Goal: Transaction & Acquisition: Purchase product/service

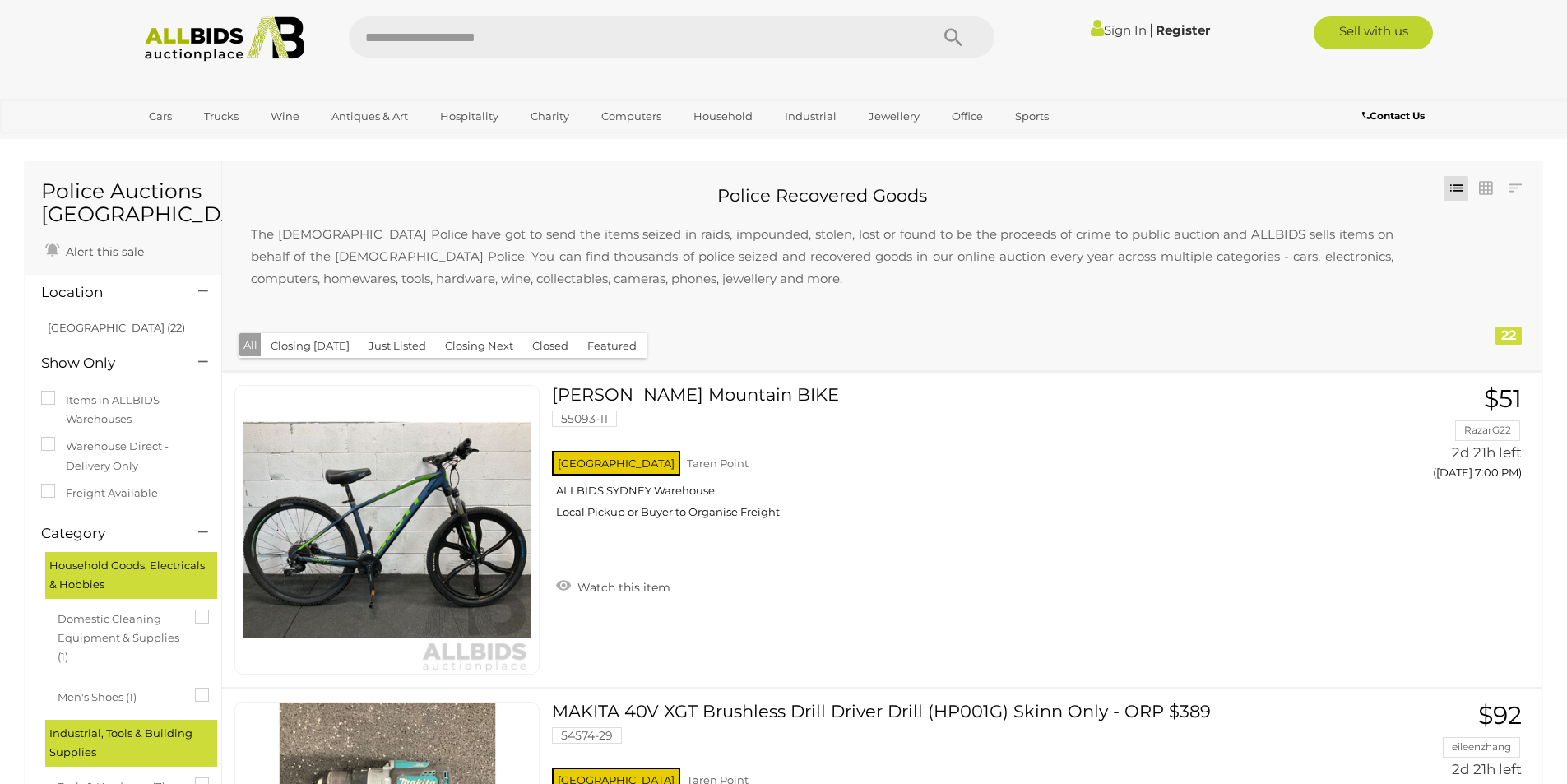
click at [472, 33] on input "text" at bounding box center [630, 37] width 564 height 41
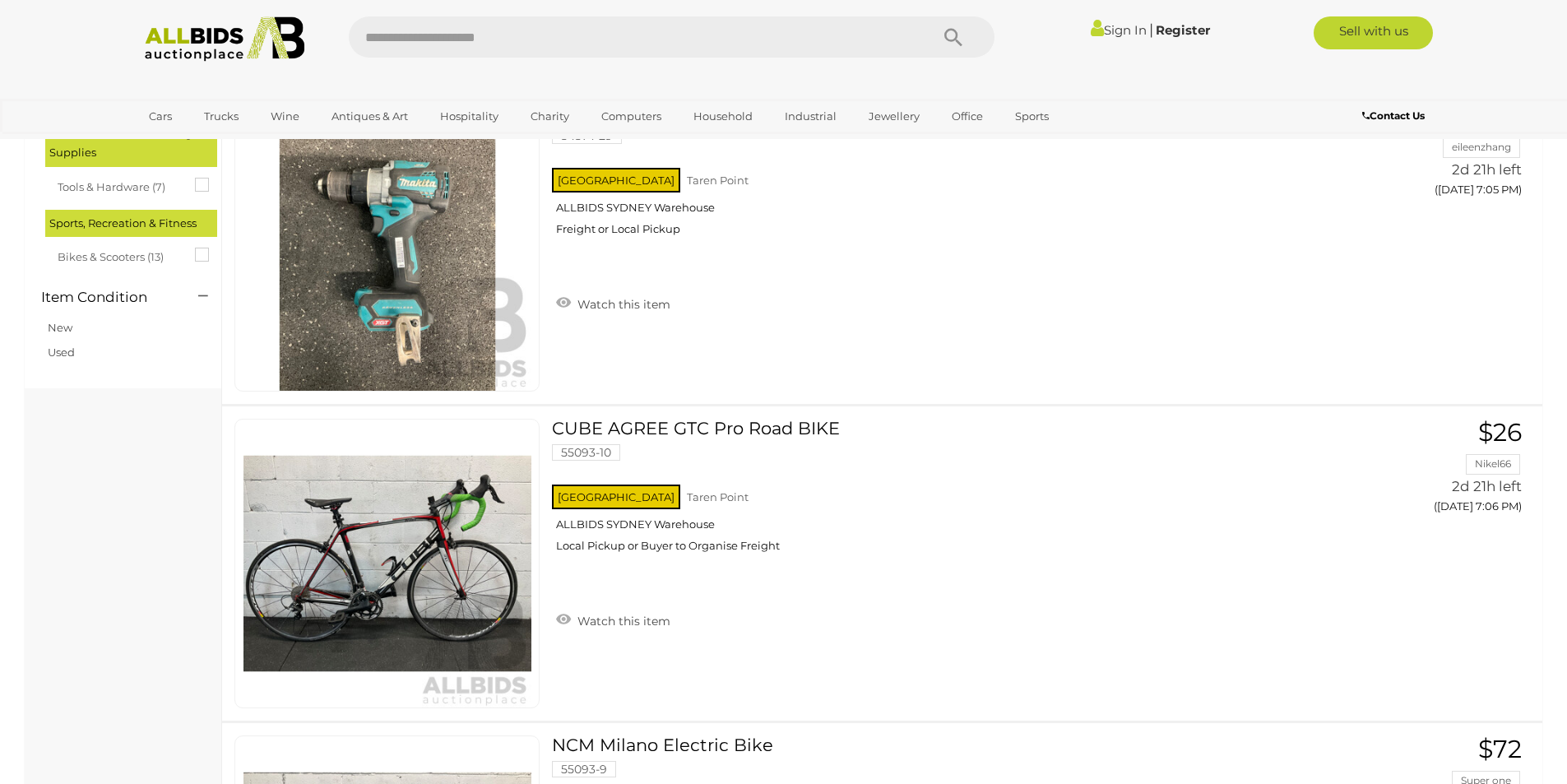
scroll to position [247, 0]
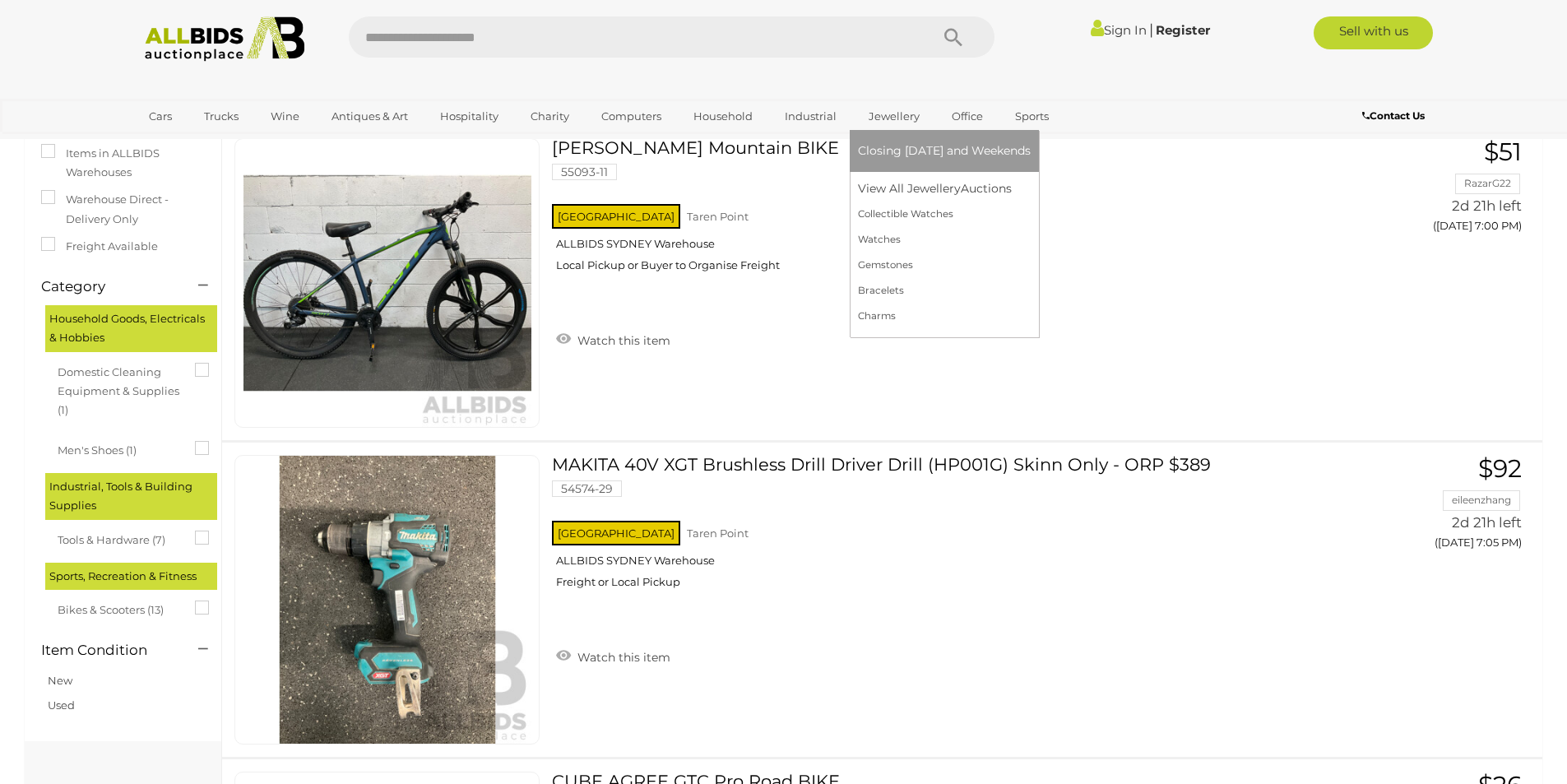
click at [903, 115] on link "Jewellery" at bounding box center [894, 116] width 73 height 27
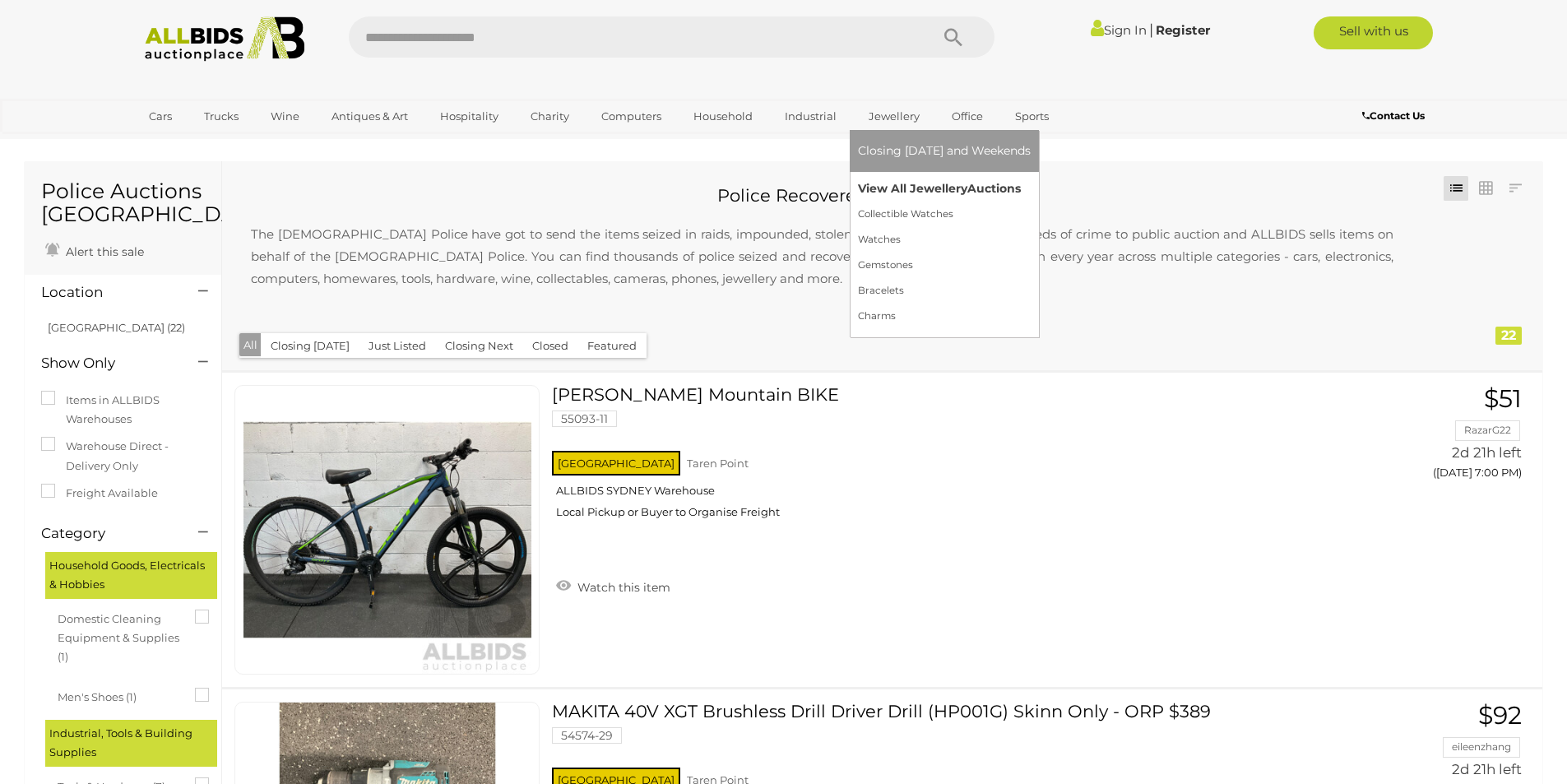
click at [897, 186] on link "View All Jewellery Auctions" at bounding box center [944, 189] width 173 height 26
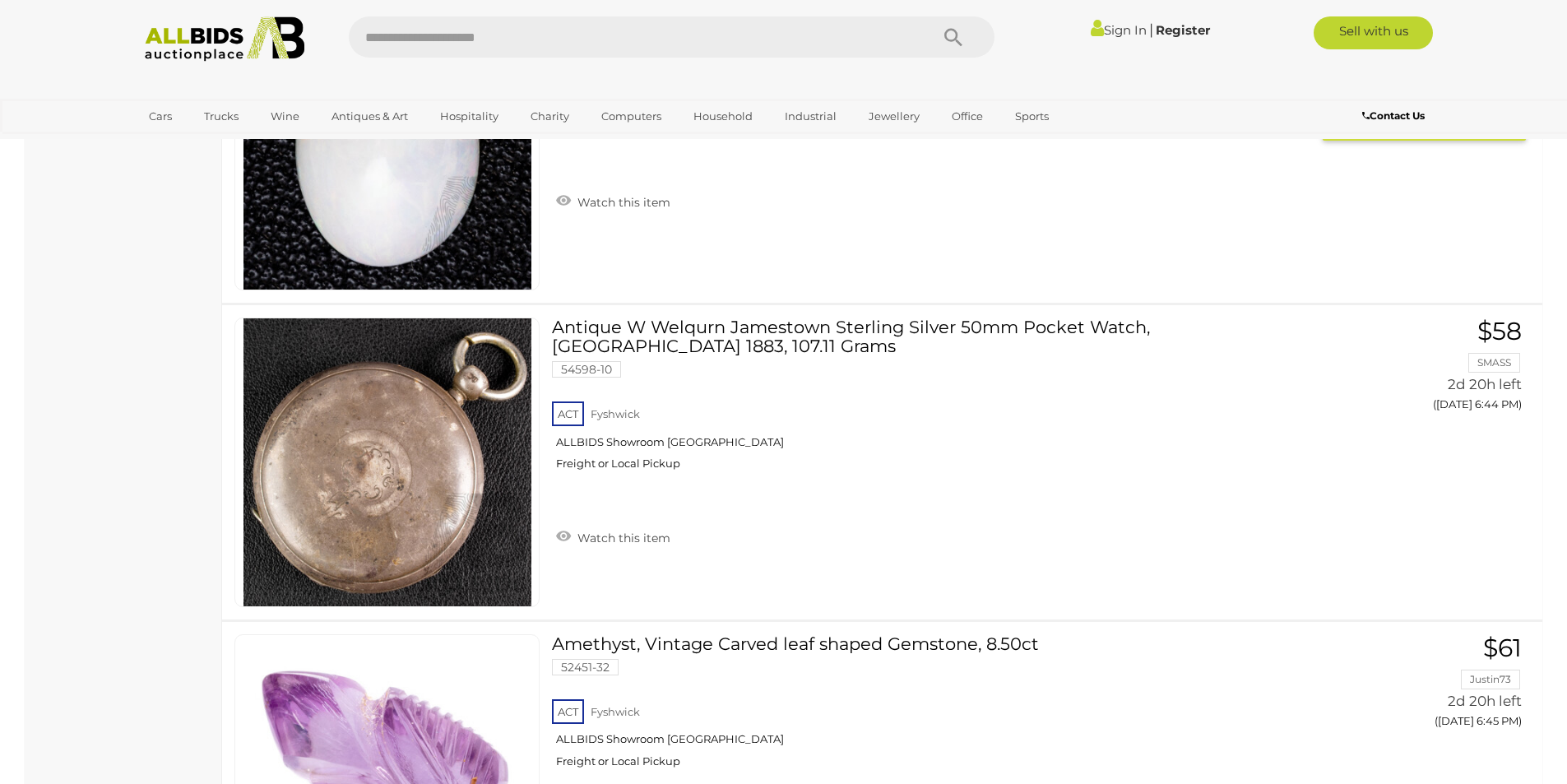
scroll to position [5674, 0]
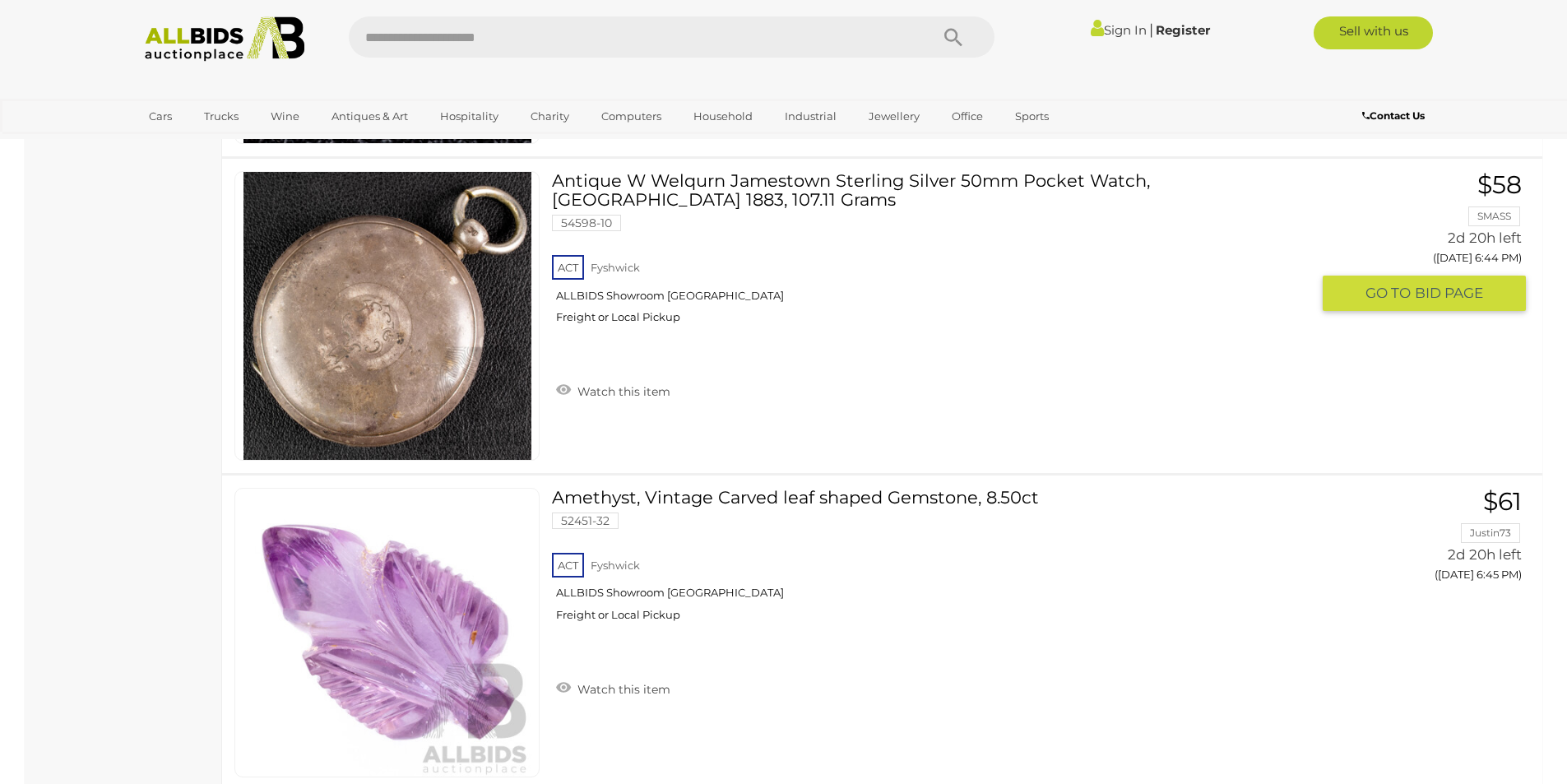
click at [414, 288] on link at bounding box center [386, 316] width 305 height 289
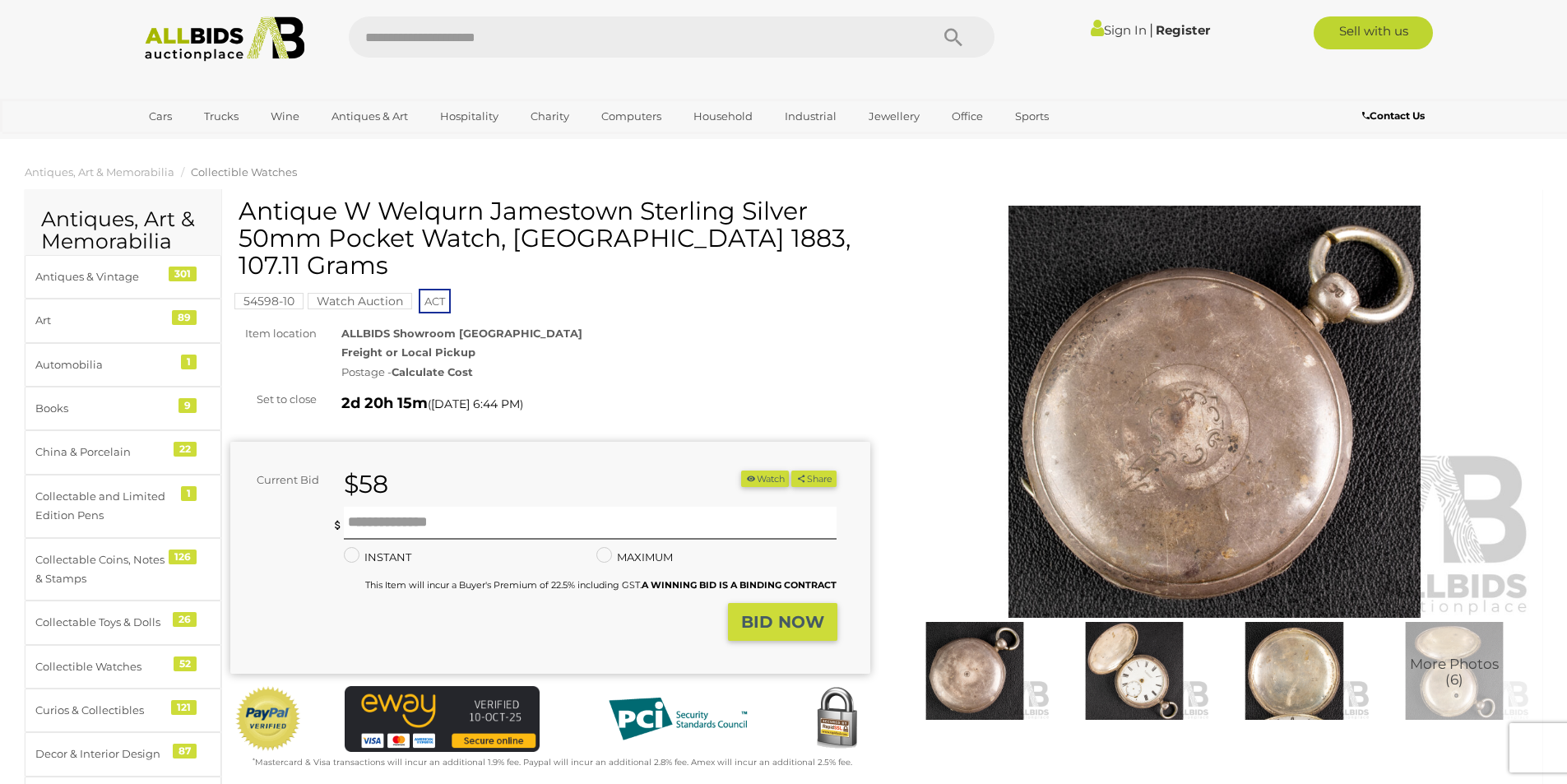
click at [1153, 675] on img at bounding box center [1134, 670] width 151 height 98
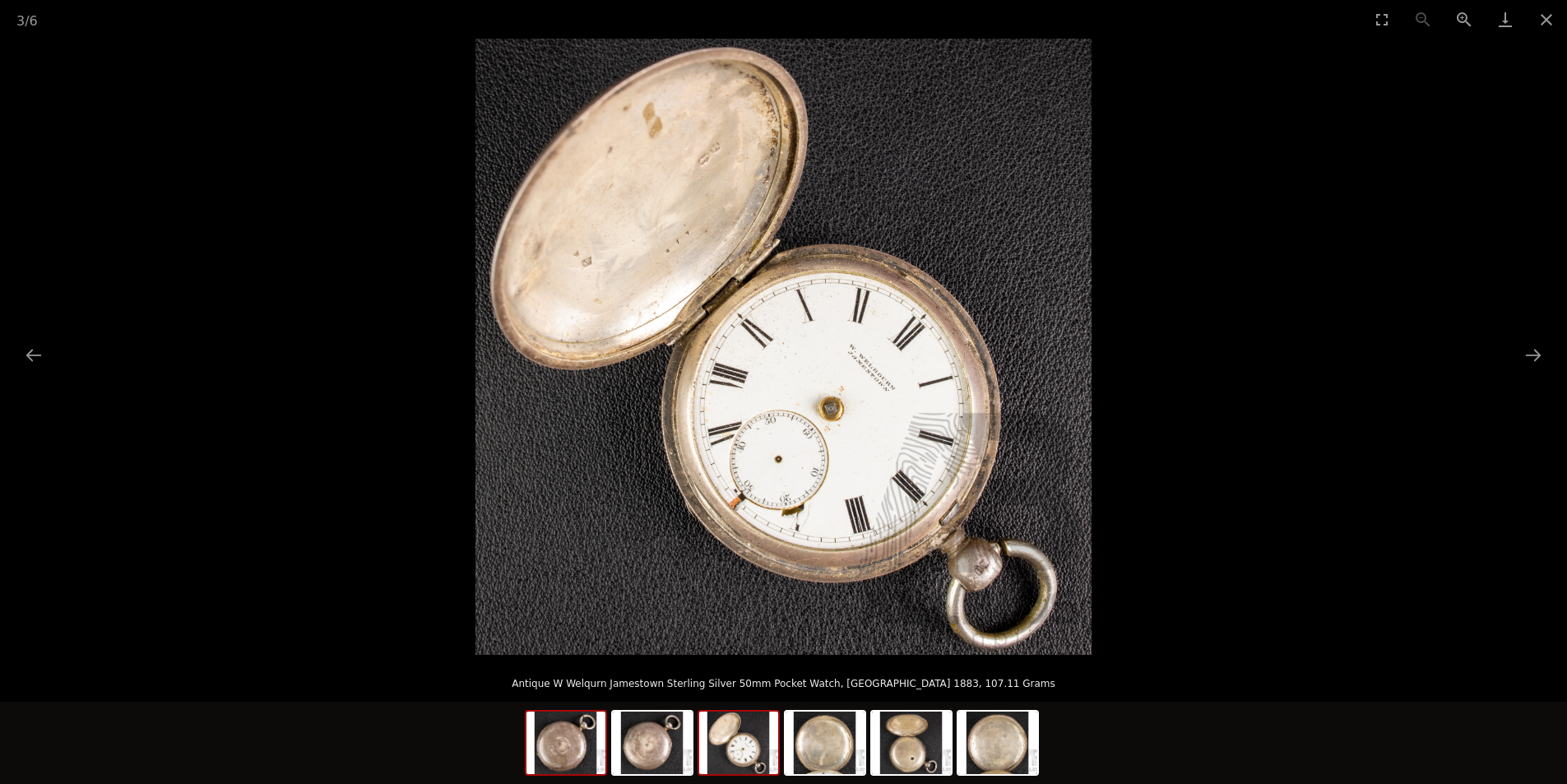
click at [587, 737] on img at bounding box center [566, 742] width 79 height 63
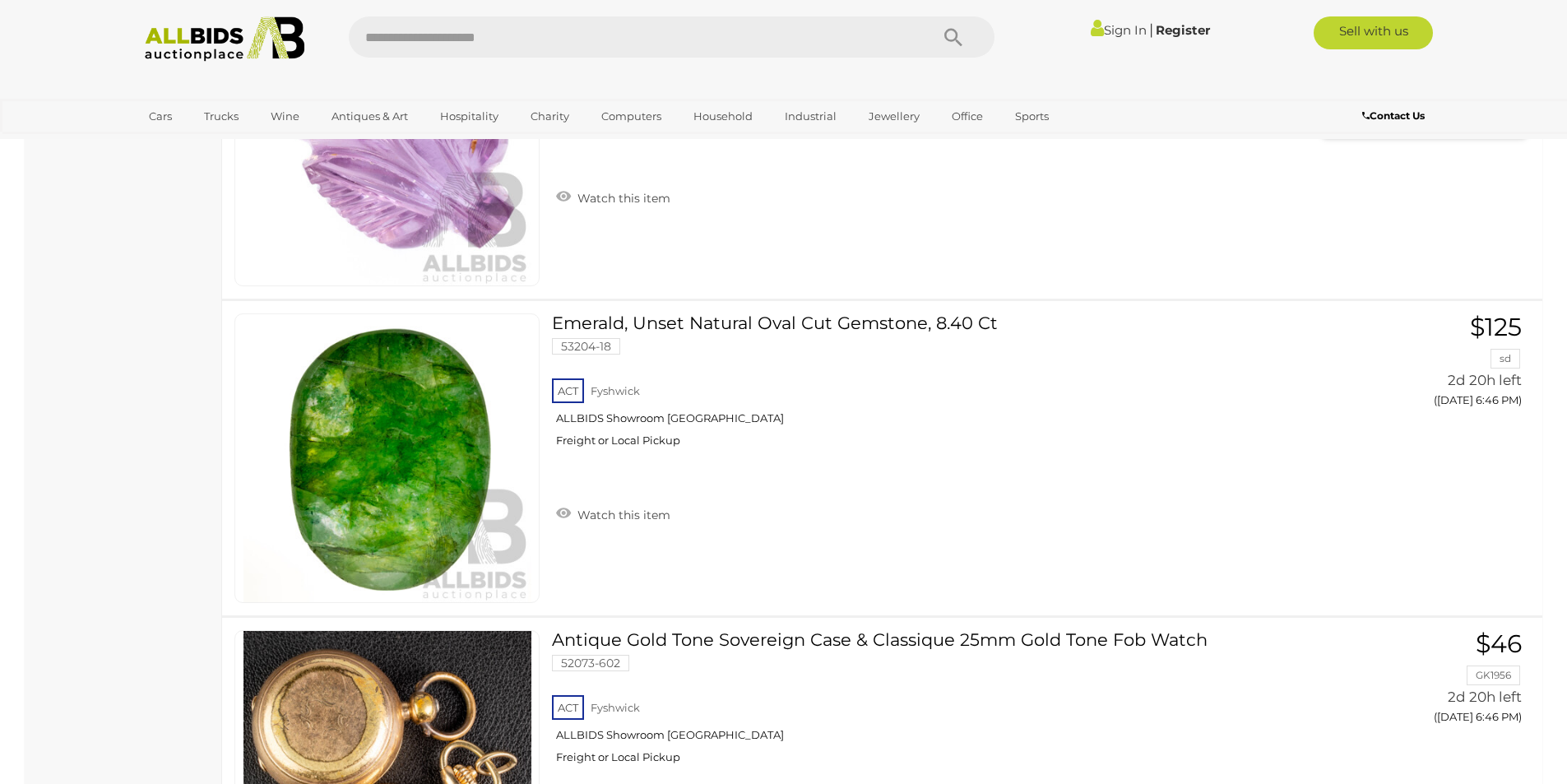
scroll to position [6487, 0]
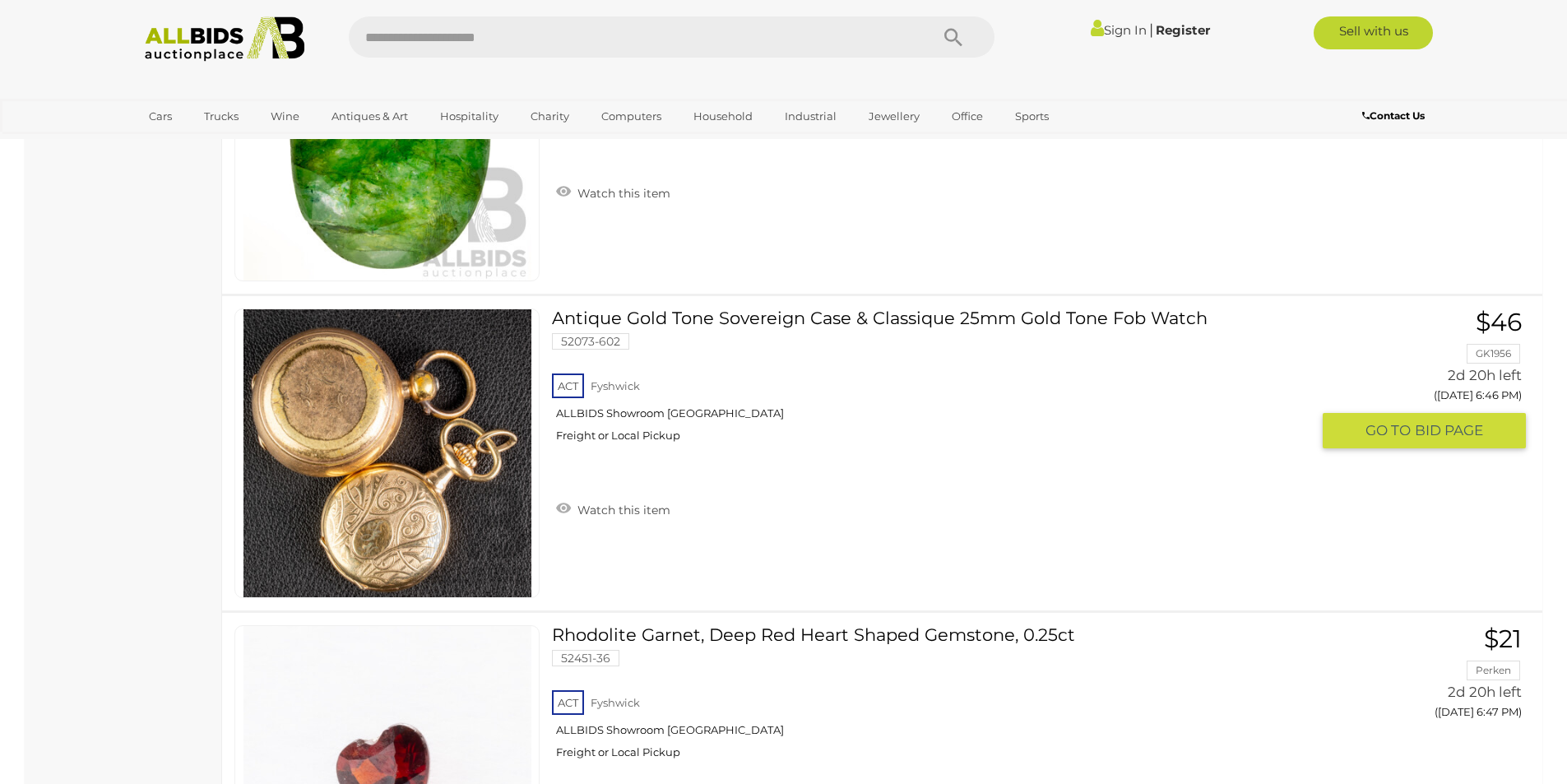
click at [679, 318] on link "Antique Gold Tone Sovereign Case & Classique 25mm Gold Tone Fob Watch 52073-602…" at bounding box center [937, 381] width 745 height 146
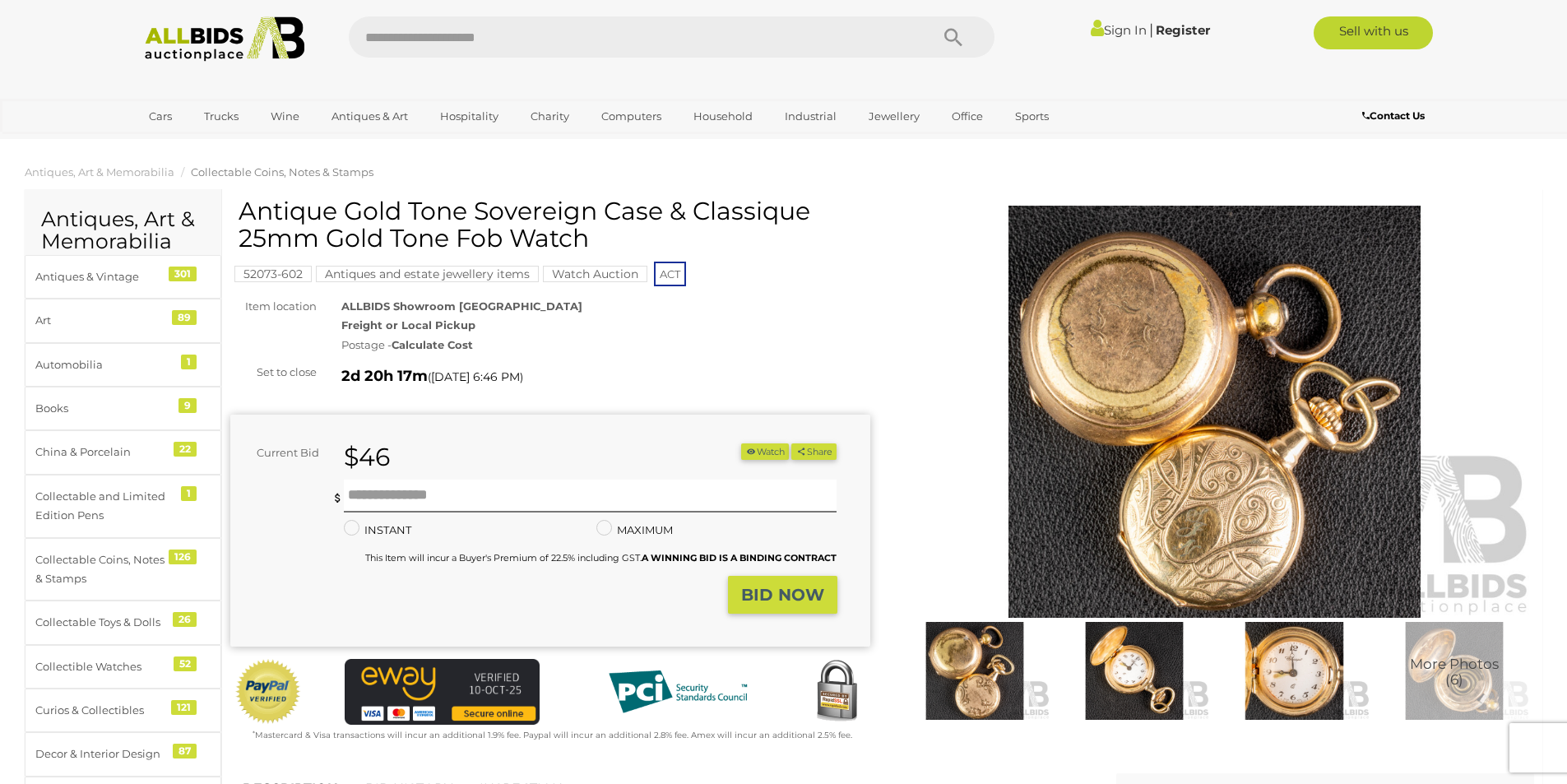
click at [1143, 666] on img at bounding box center [1134, 670] width 151 height 98
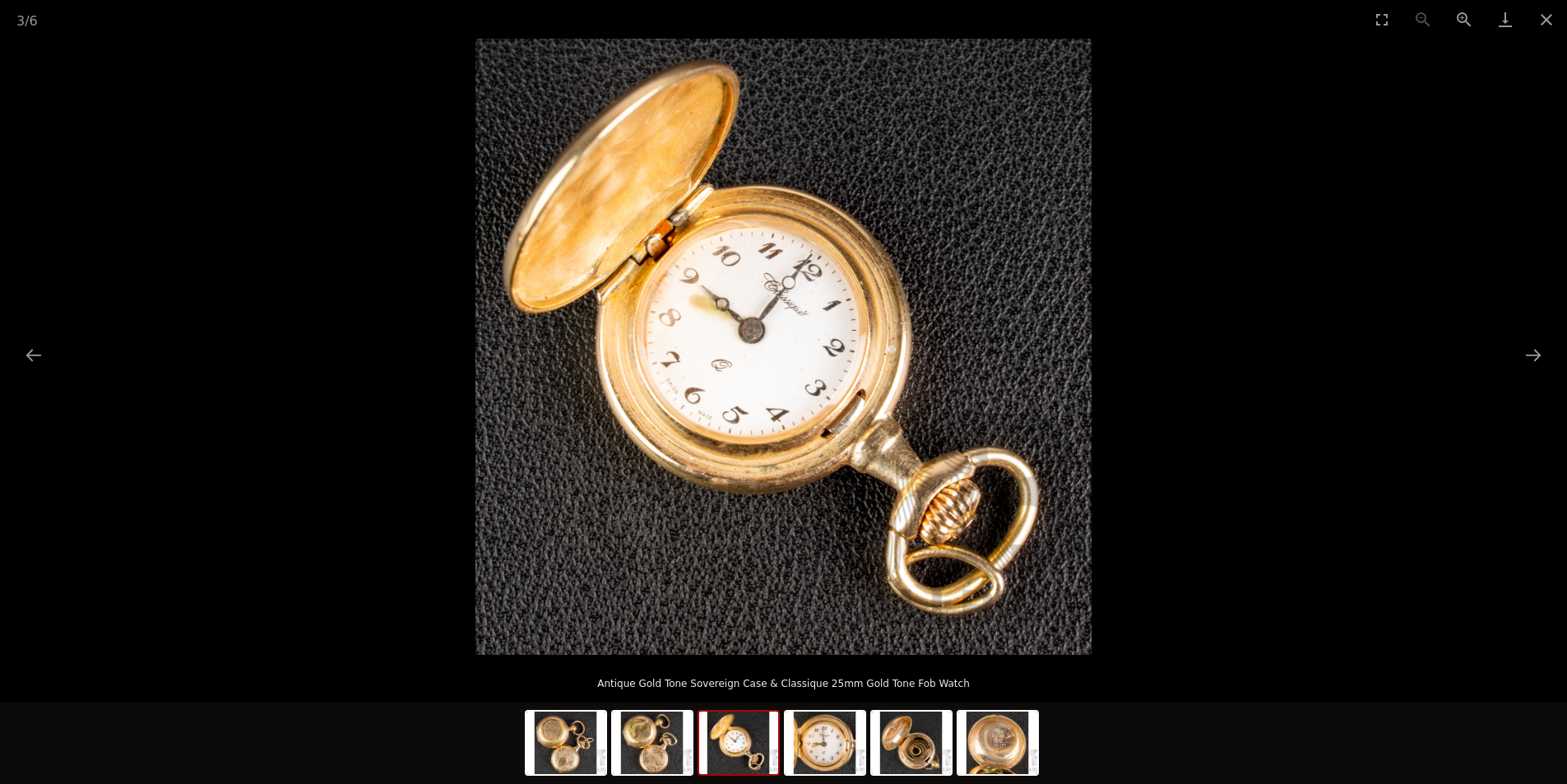
click at [972, 522] on img at bounding box center [784, 346] width 616 height 616
click at [1534, 355] on button "Next slide" at bounding box center [1533, 354] width 34 height 32
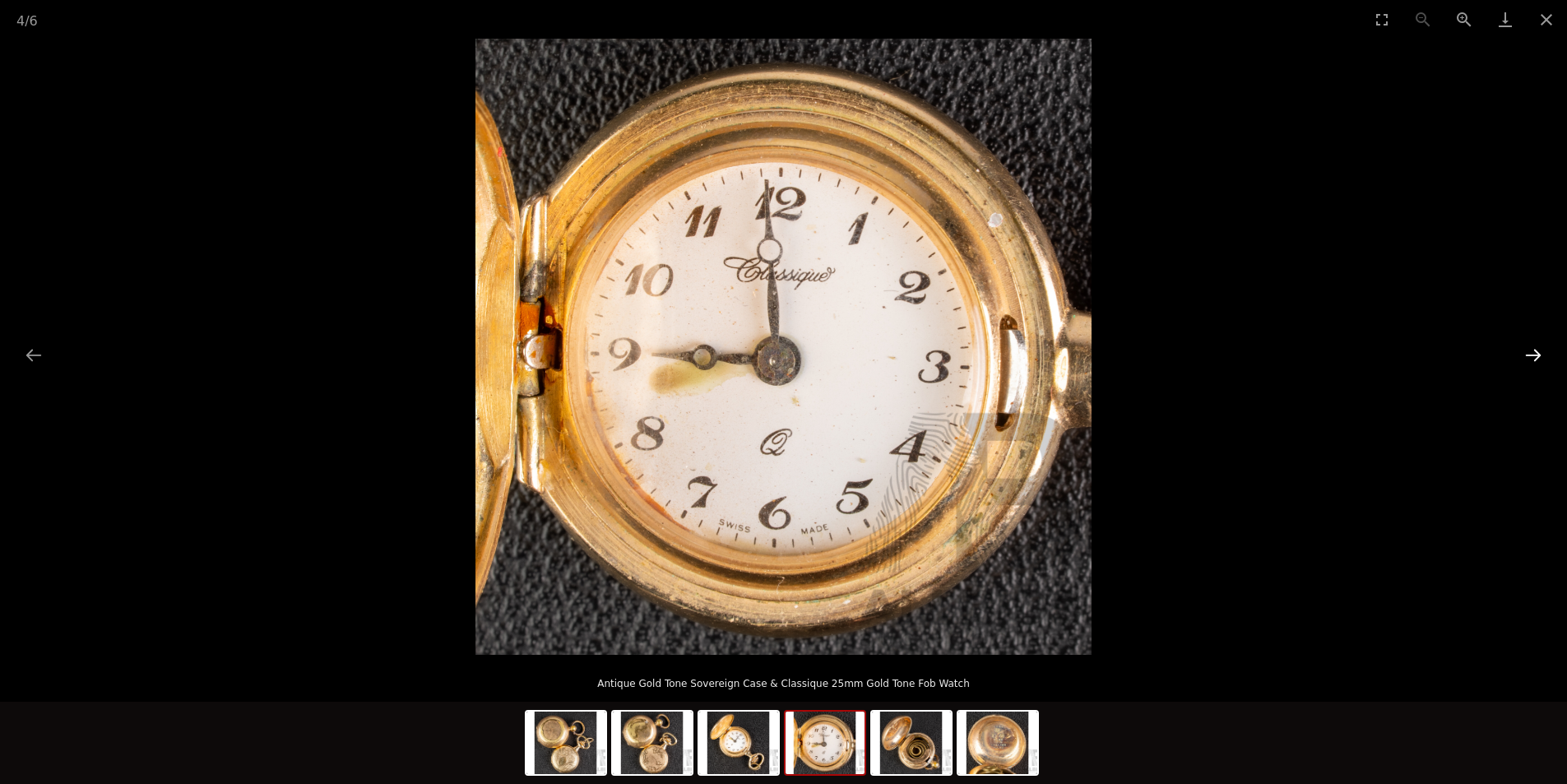
click at [1533, 355] on button "Next slide" at bounding box center [1533, 354] width 34 height 32
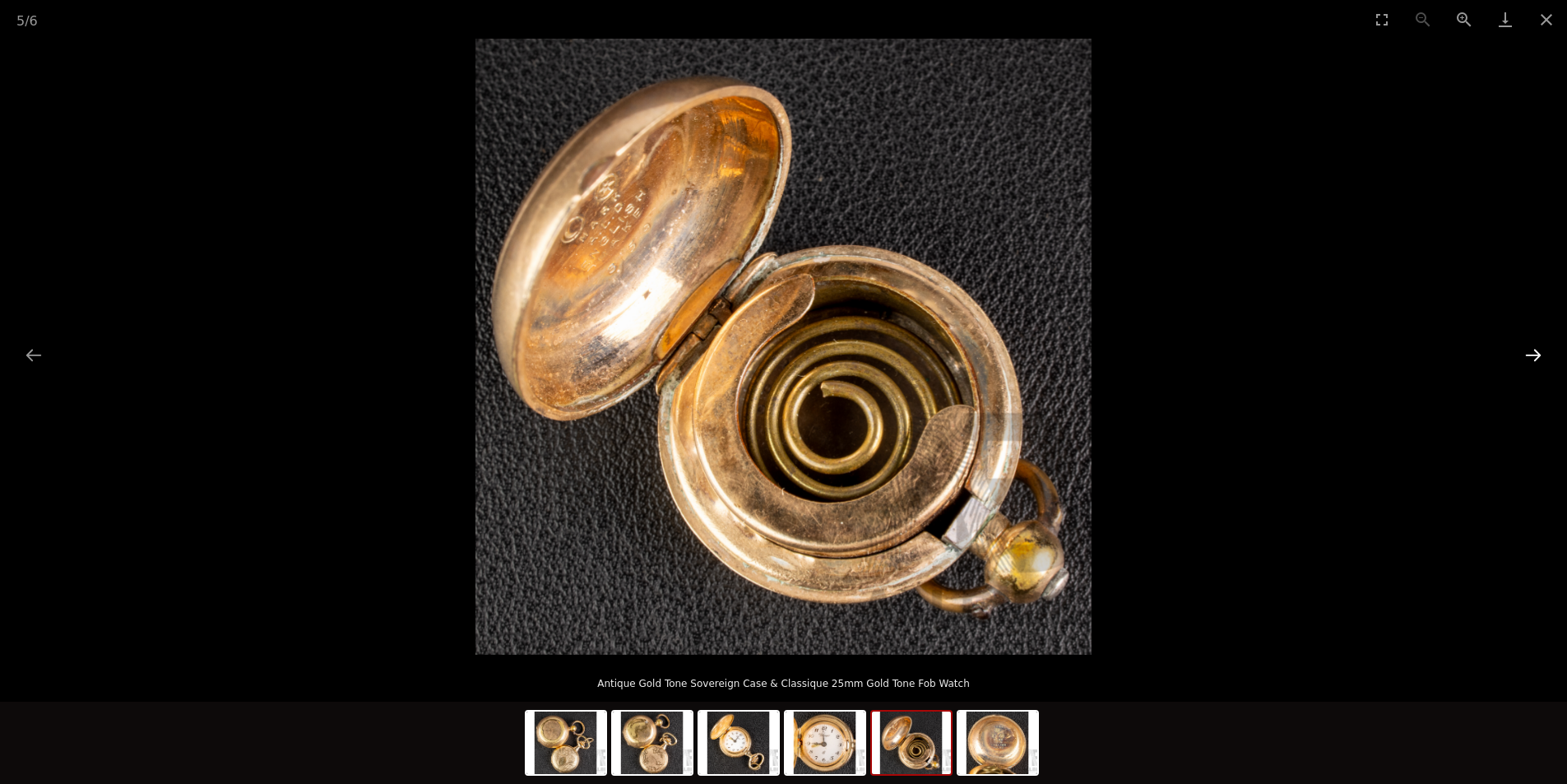
click at [1533, 355] on button "Next slide" at bounding box center [1533, 354] width 34 height 32
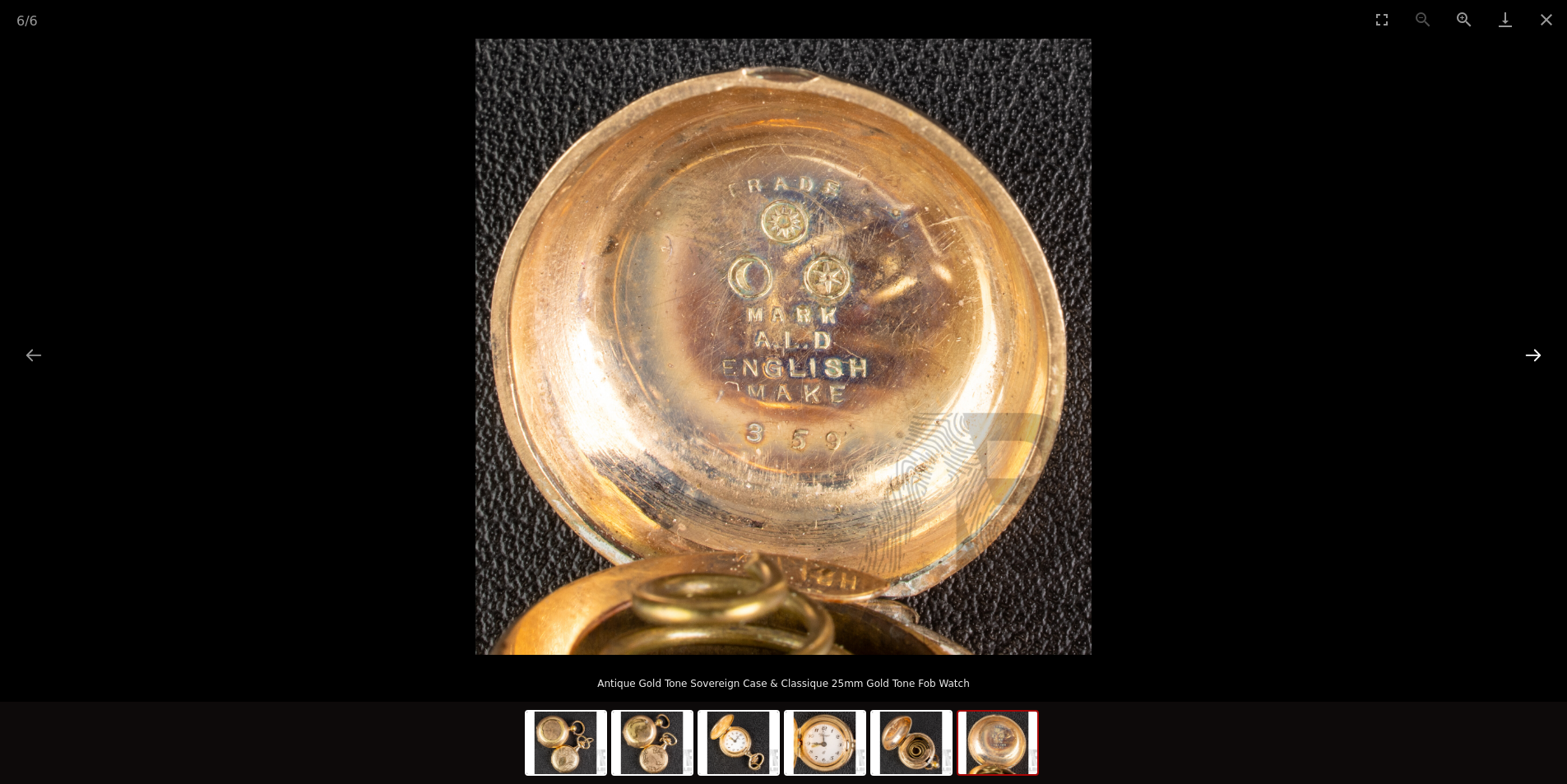
click at [1531, 355] on button "Next slide" at bounding box center [1533, 354] width 34 height 32
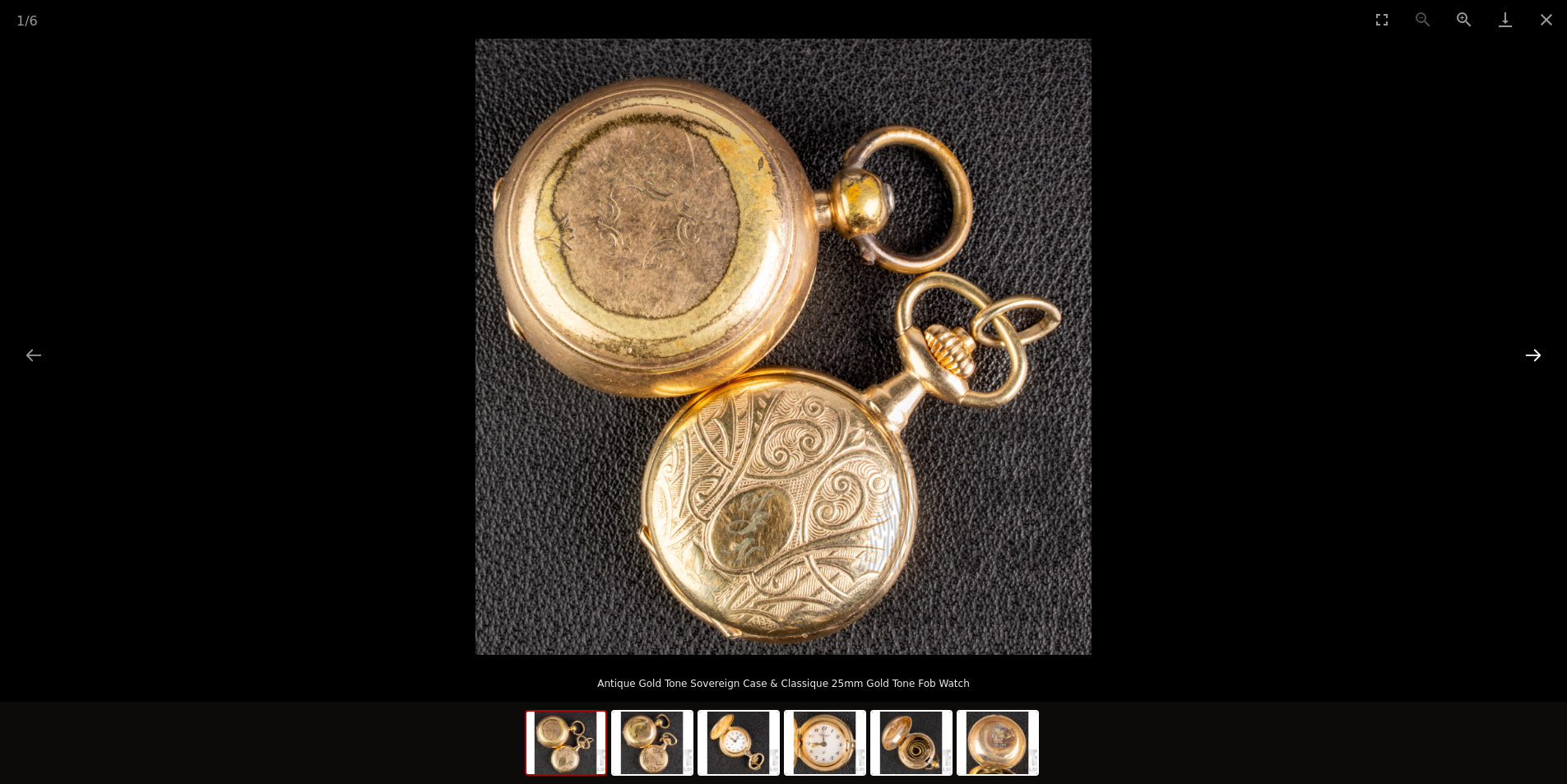
click at [1531, 355] on button "Next slide" at bounding box center [1533, 354] width 34 height 32
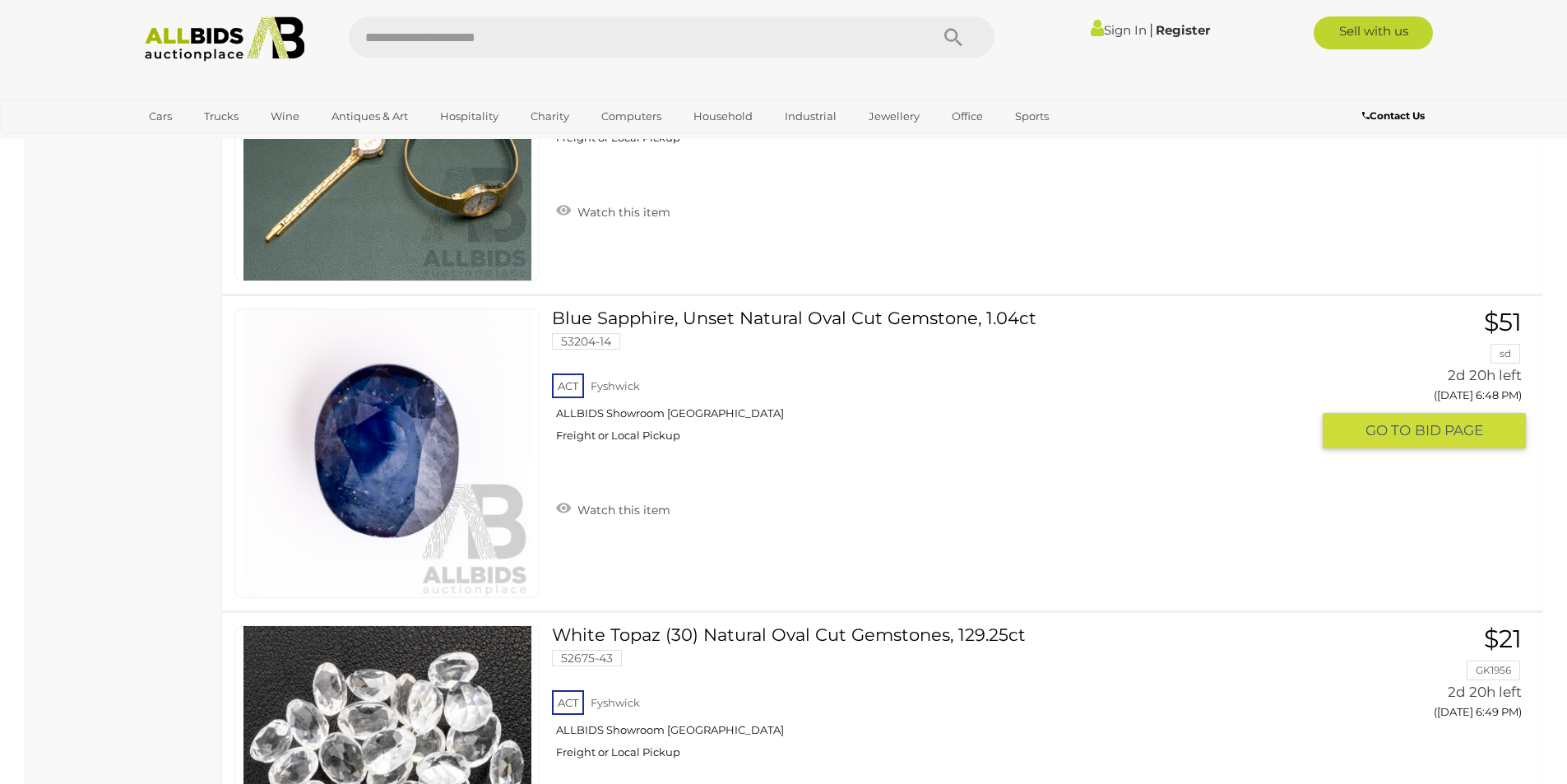
scroll to position [6779, 0]
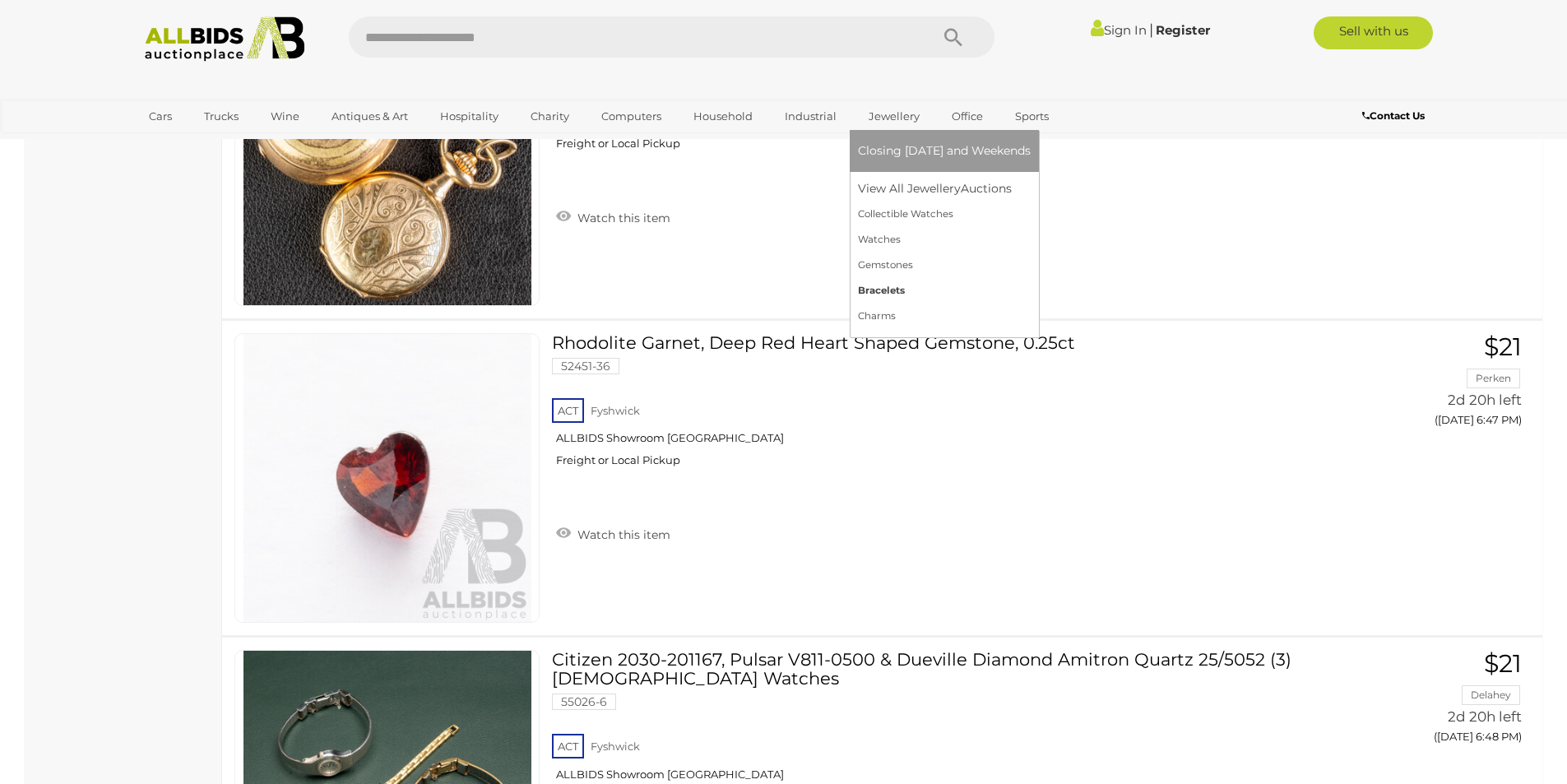
click at [892, 289] on link "Bracelets" at bounding box center [944, 291] width 173 height 26
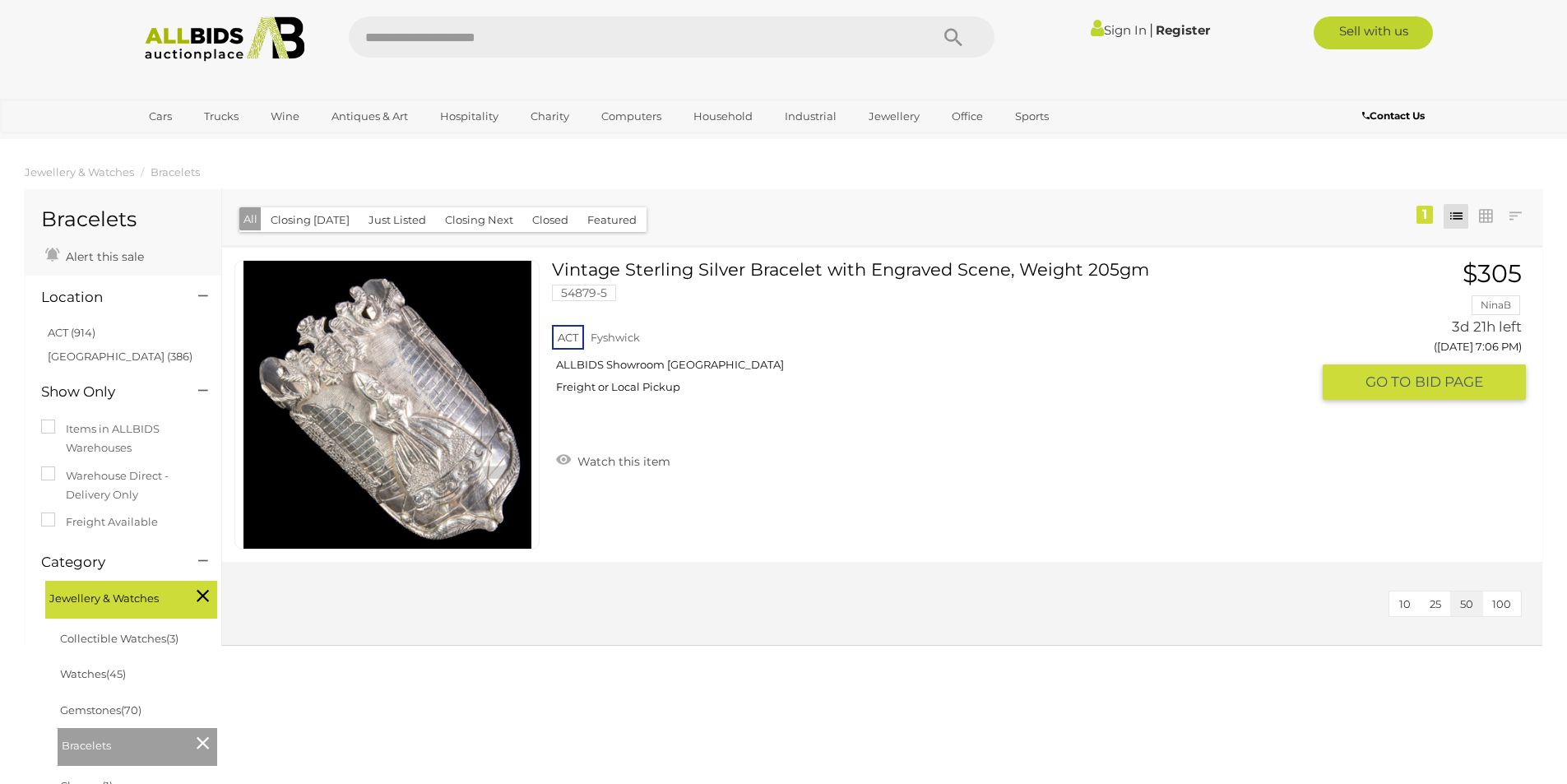
click at [745, 268] on link "Vintage Sterling Silver Bracelet with Engraved Scene, Weight 205gm 54879-5 ACT …" at bounding box center [937, 333] width 745 height 146
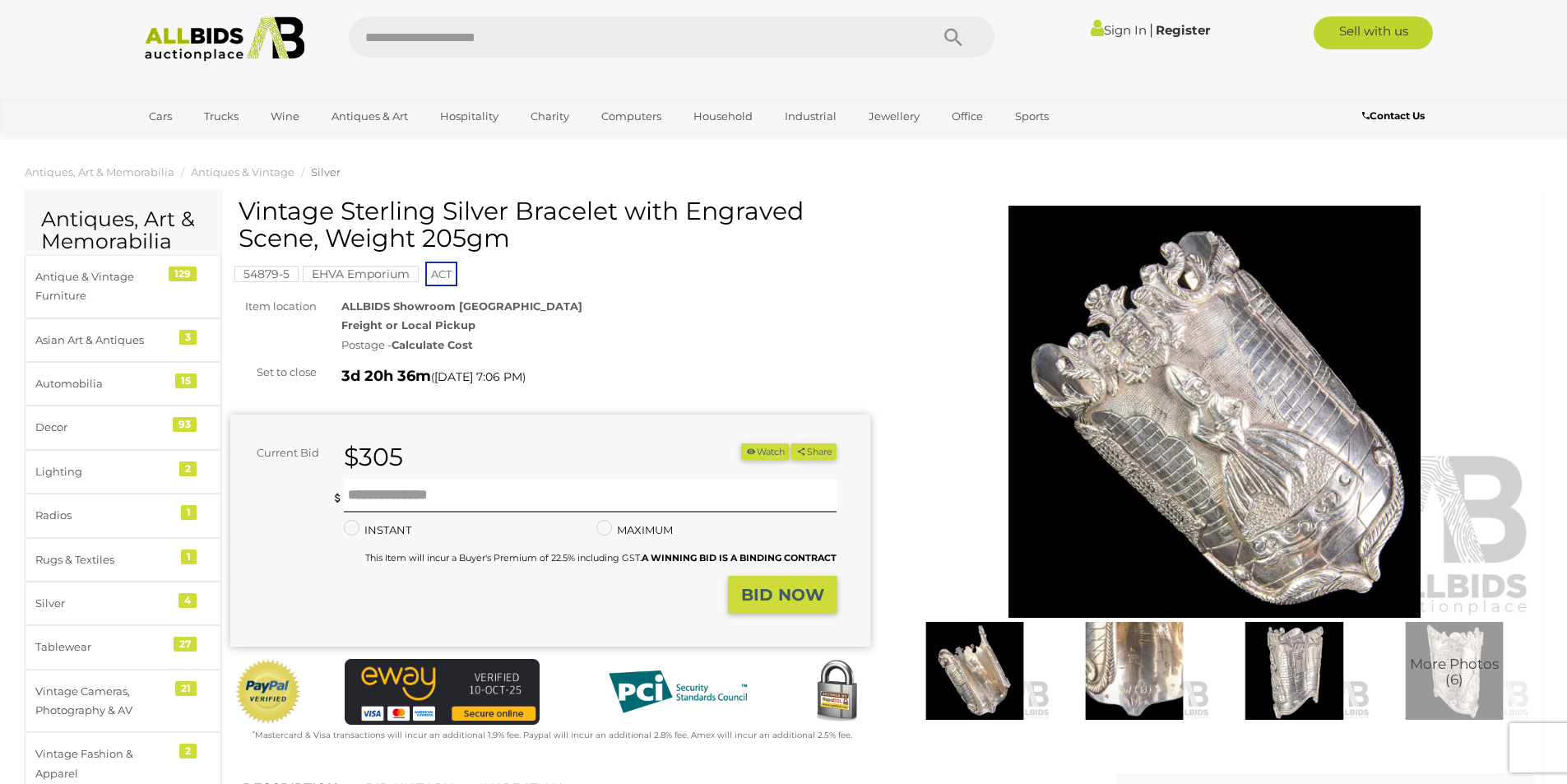
click at [989, 673] on img at bounding box center [974, 670] width 151 height 98
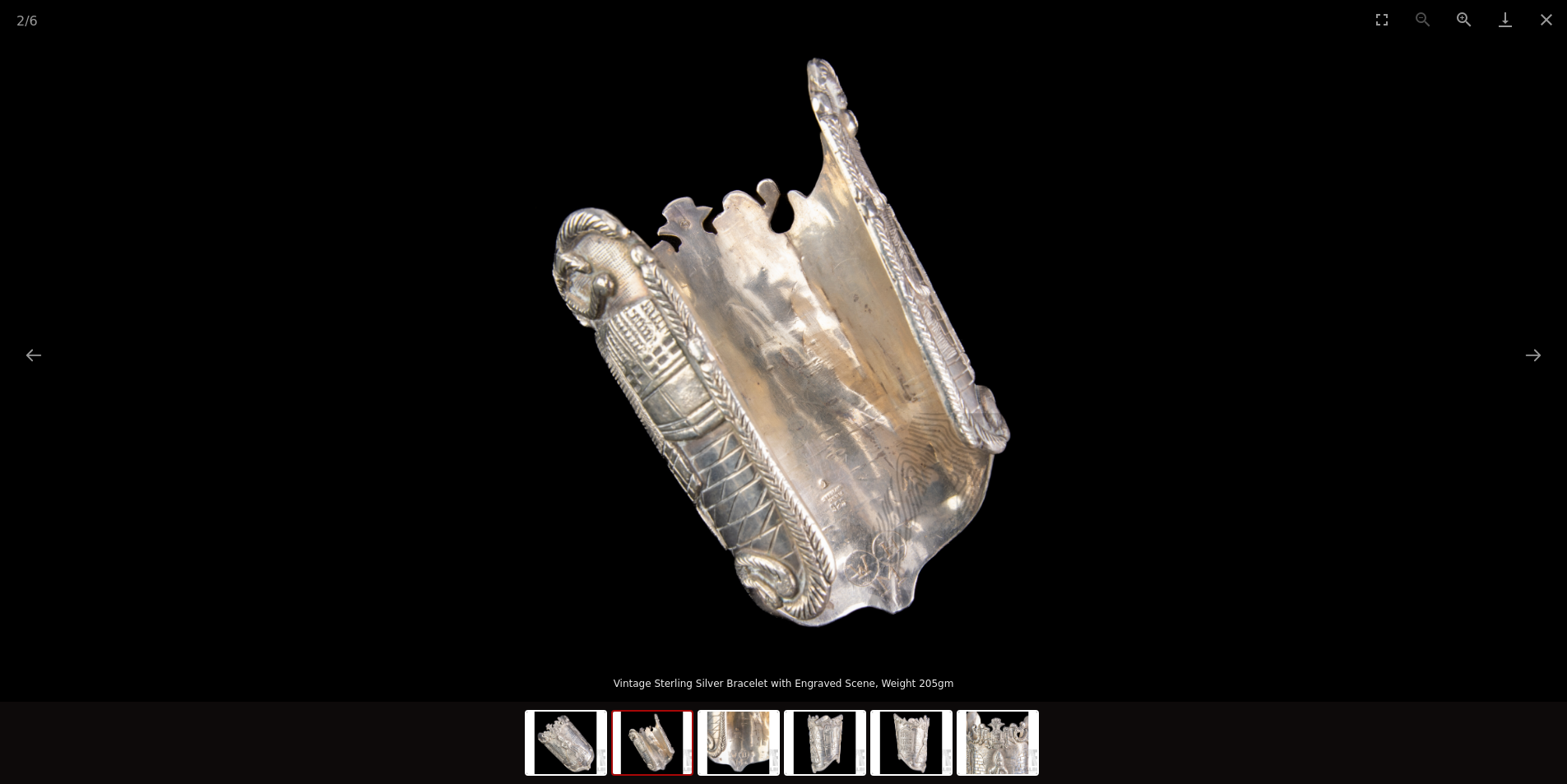
scroll to position [165, 0]
click at [1534, 351] on button "Next slide" at bounding box center [1533, 354] width 34 height 32
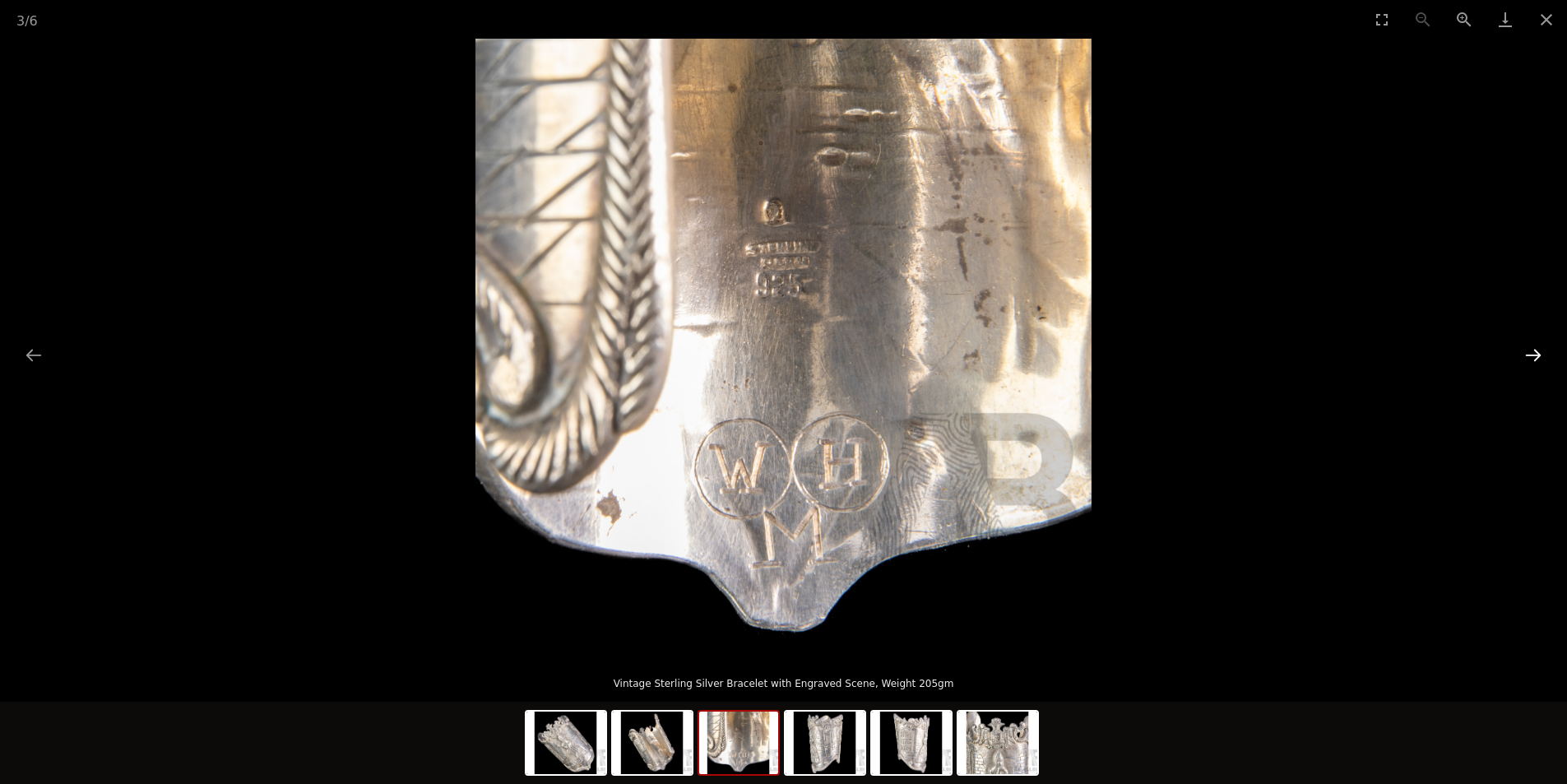
click at [1525, 356] on button "Next slide" at bounding box center [1533, 354] width 34 height 32
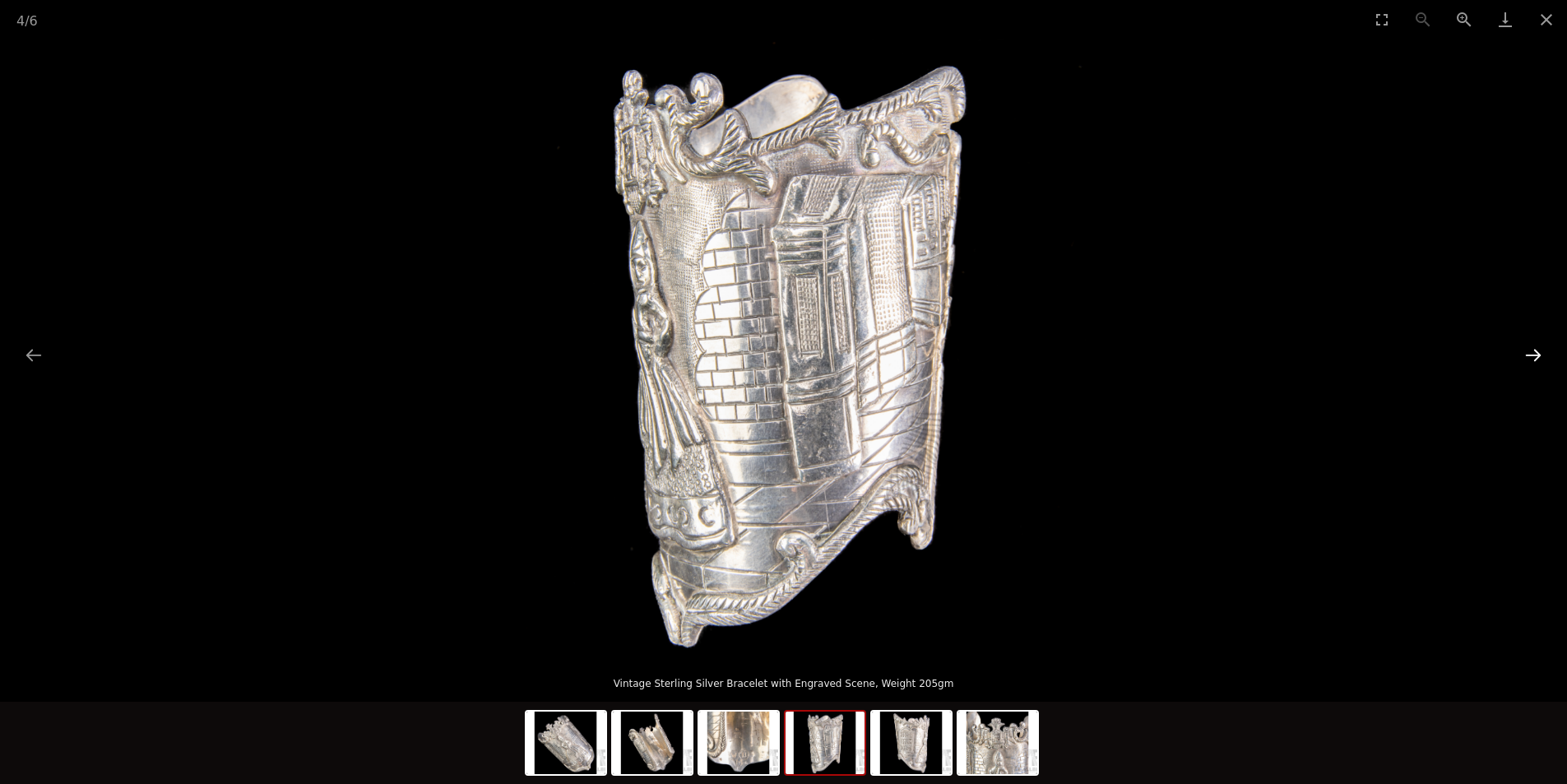
click at [1519, 355] on button "Next slide" at bounding box center [1533, 354] width 34 height 32
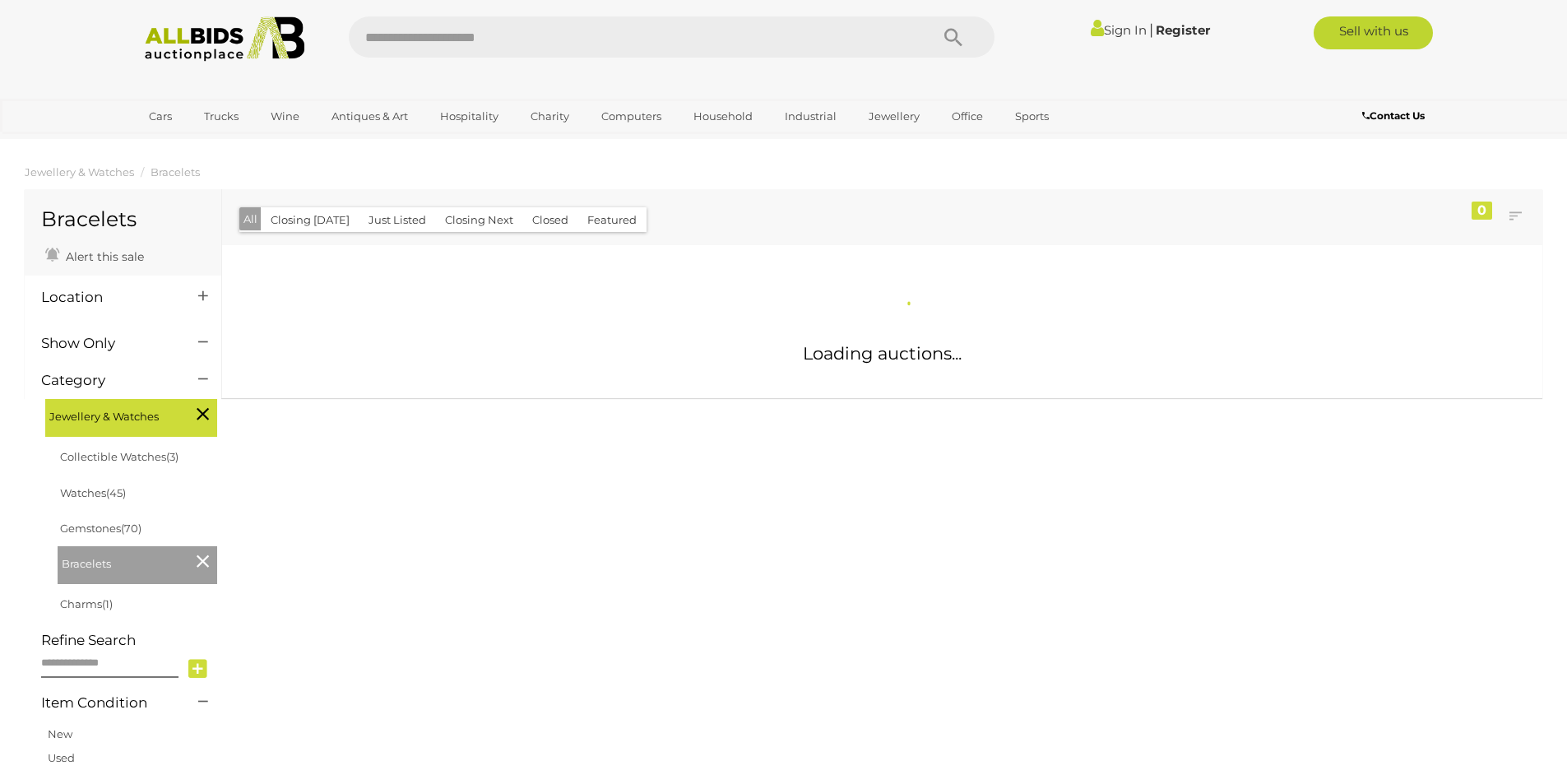
scroll to position [161, 0]
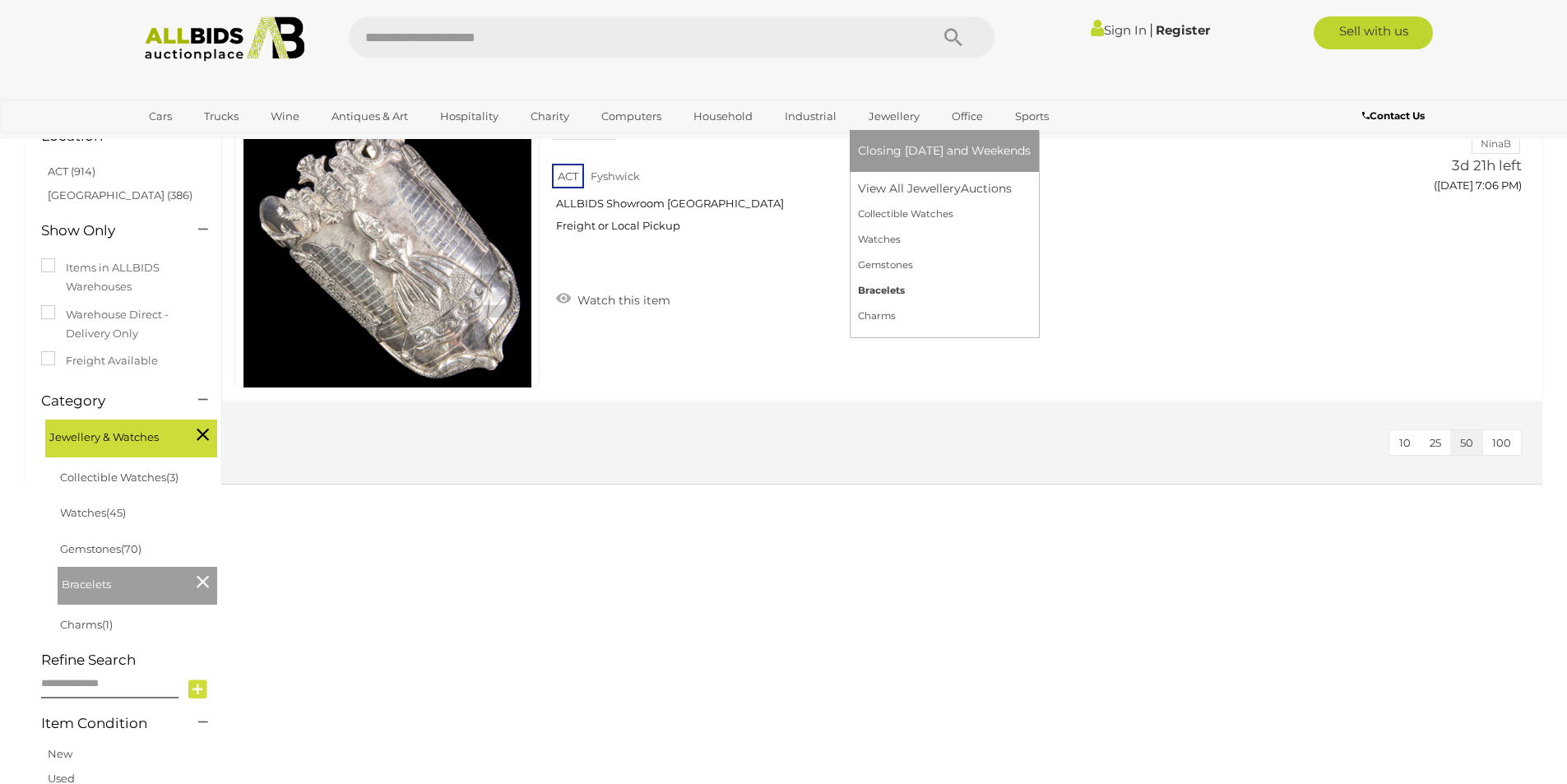
click at [884, 289] on link "Bracelets" at bounding box center [944, 291] width 173 height 26
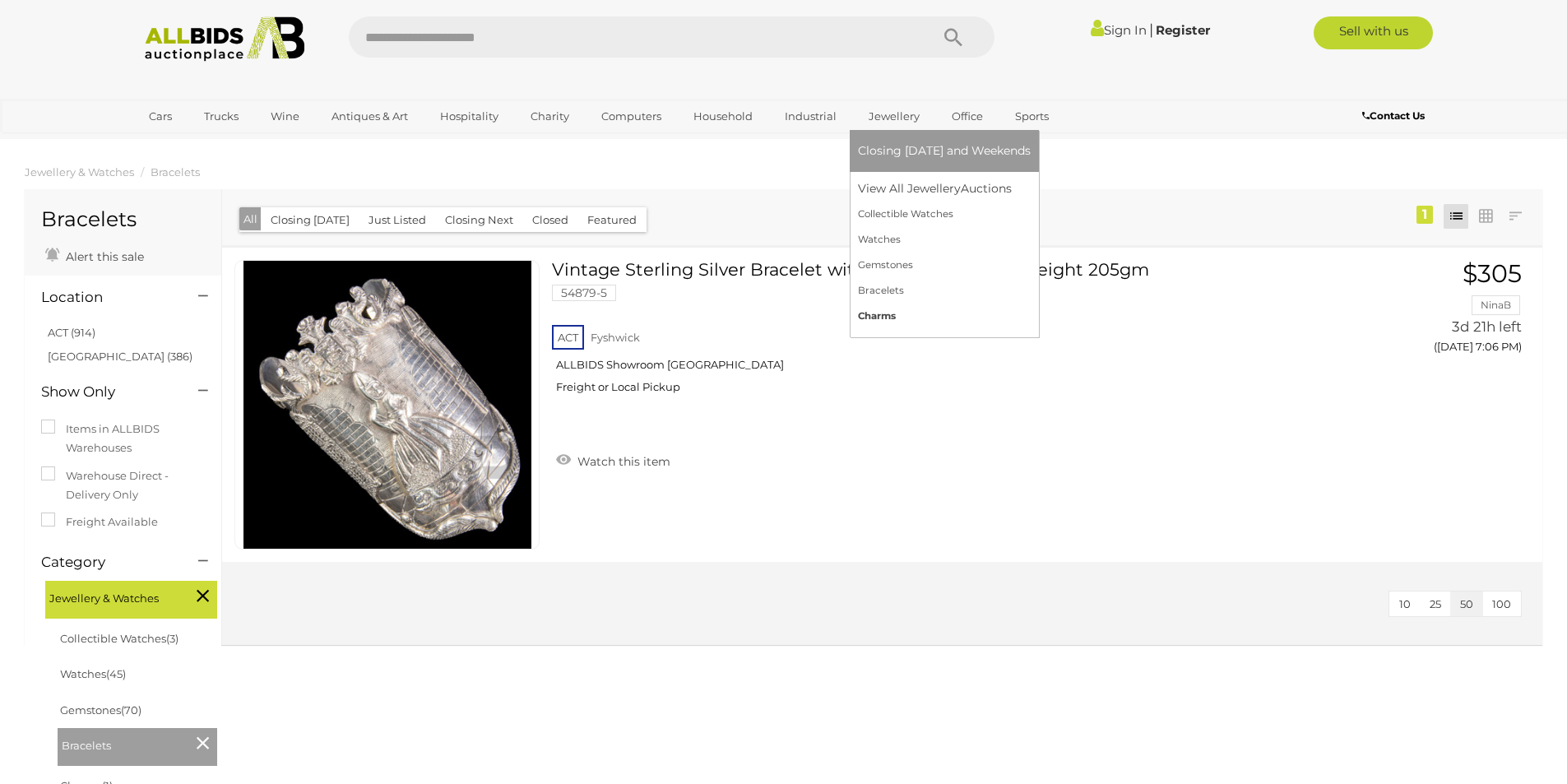
click at [886, 315] on link "Charms" at bounding box center [944, 316] width 173 height 26
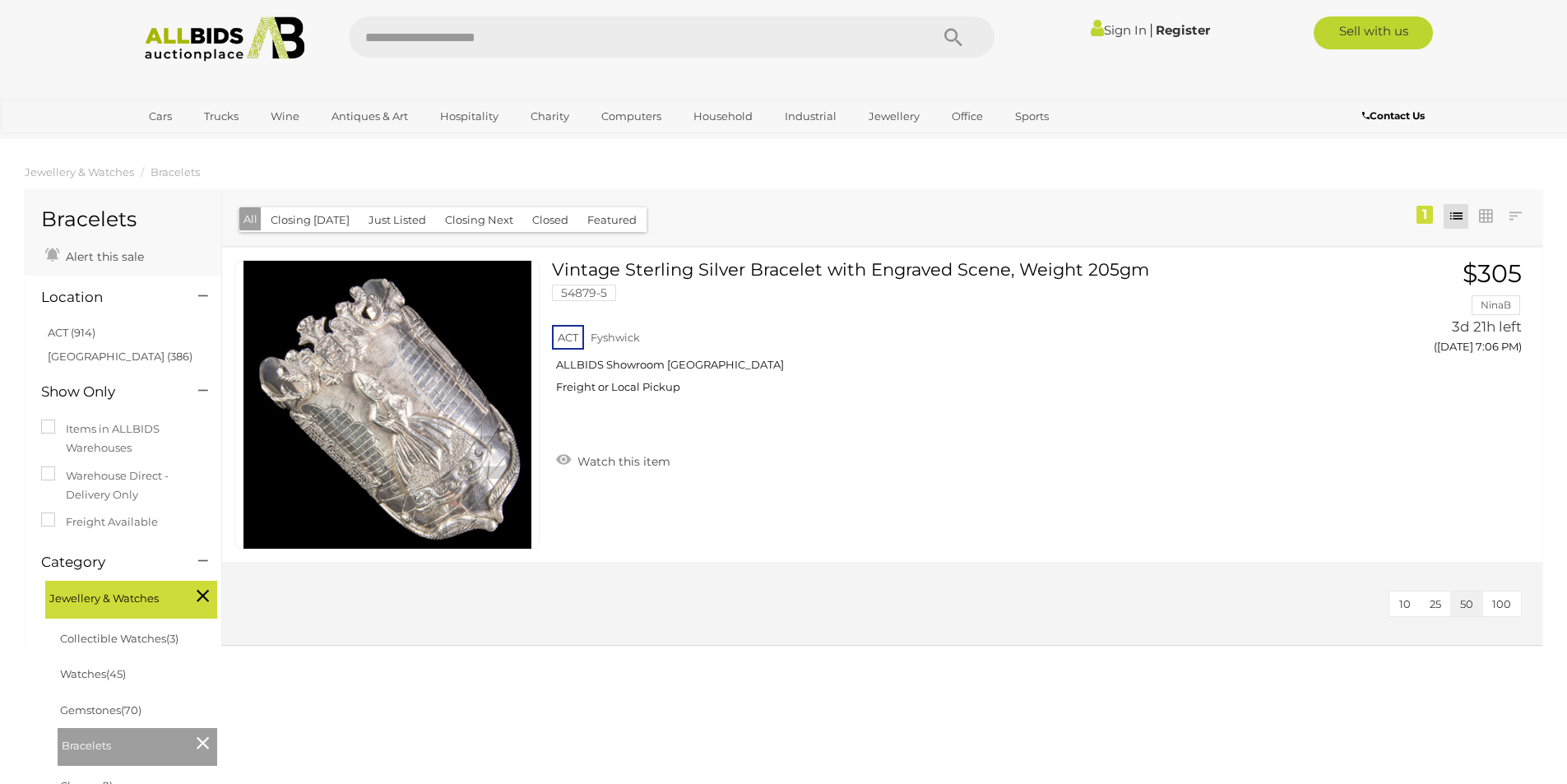
scroll to position [161, 0]
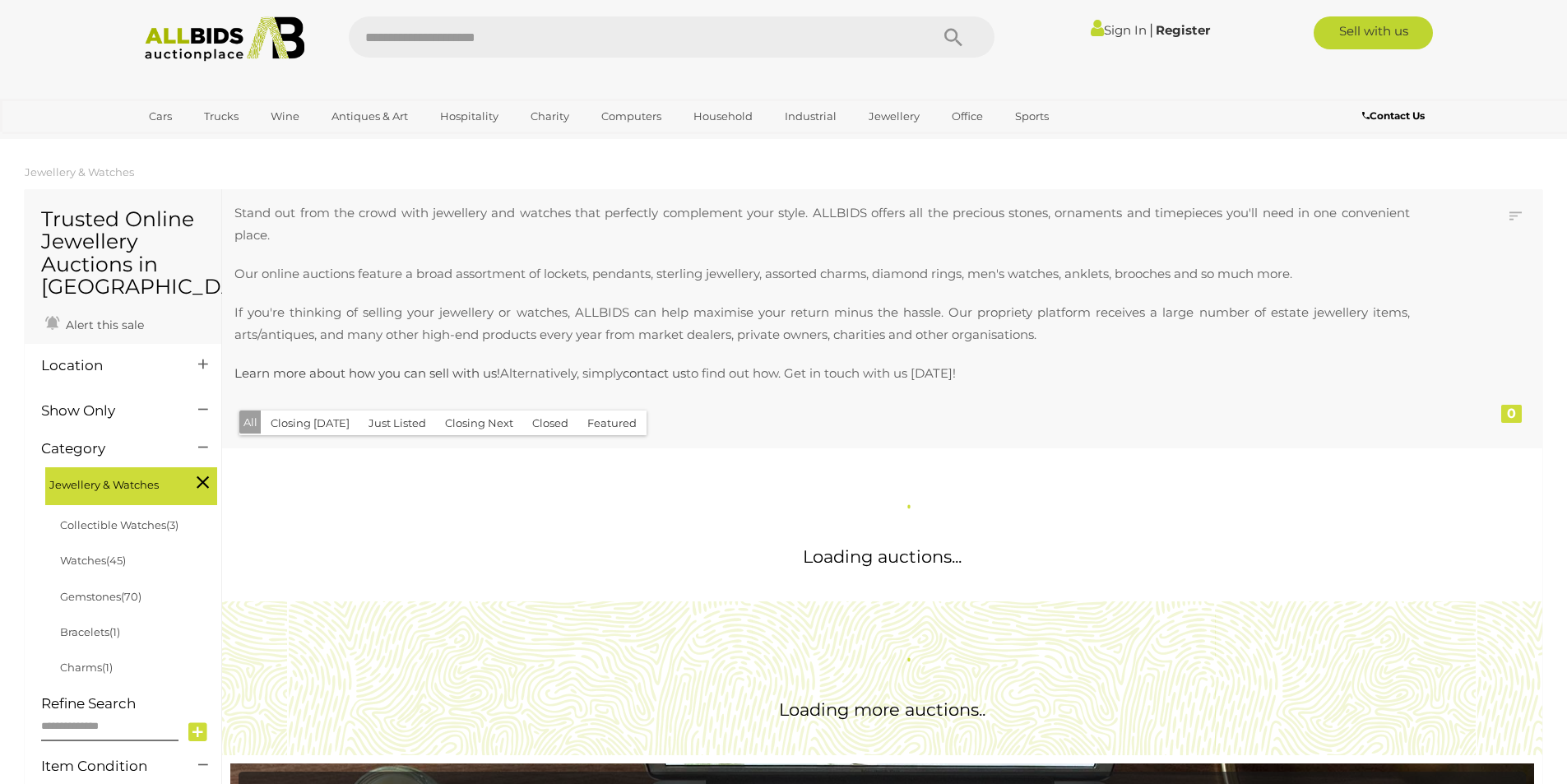
scroll to position [1060, 0]
